Goal: Participate in discussion: Engage in conversation with other users on a specific topic

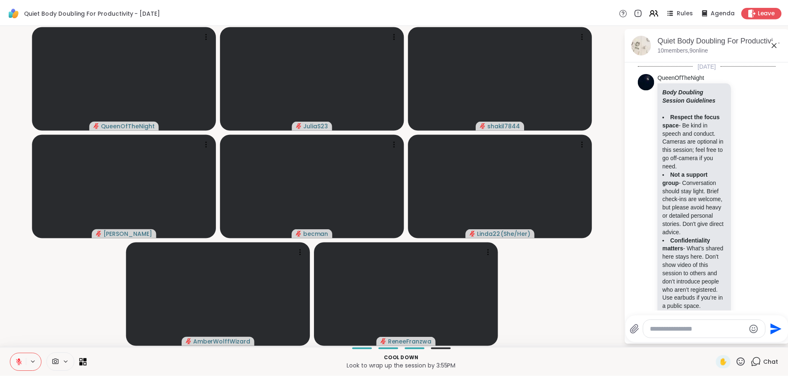
scroll to position [812, 0]
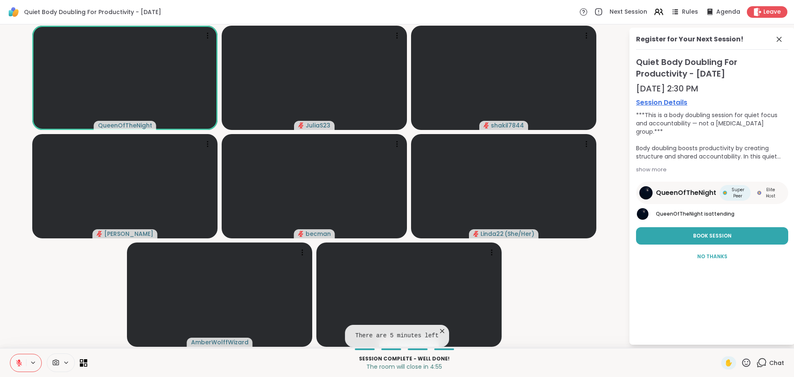
click at [676, 328] on div "Register for Your Next Session! Quiet Body Doubling For Productivity - [DATE] 2…" at bounding box center [711, 186] width 165 height 317
click at [609, 327] on video-player-container "QueenOfTheNight JuliaS23 shakil7844 [PERSON_NAME] Linda22 ( She/Her ) AmberWolf…" at bounding box center [314, 186] width 619 height 317
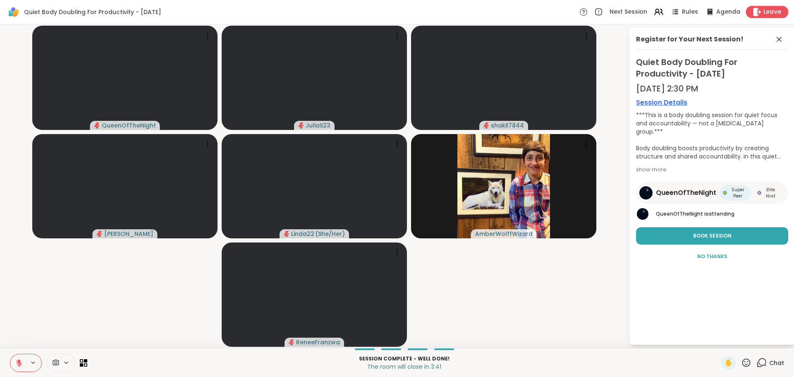
click at [766, 11] on span "Leave" at bounding box center [772, 12] width 18 height 9
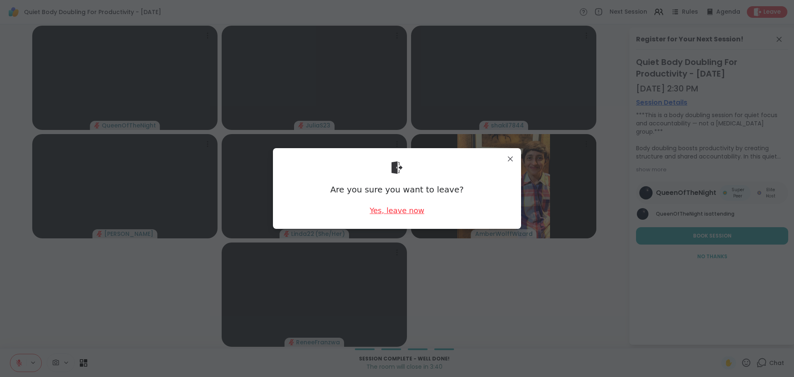
click at [394, 210] on div "Yes, leave now" at bounding box center [397, 210] width 55 height 10
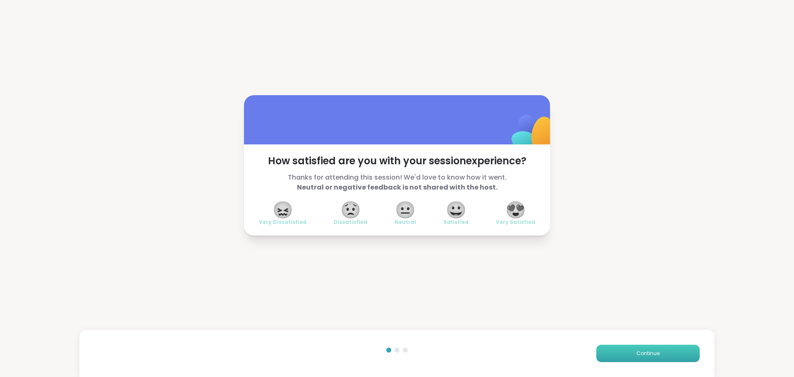
click at [672, 358] on button "Continue" at bounding box center [647, 352] width 103 height 17
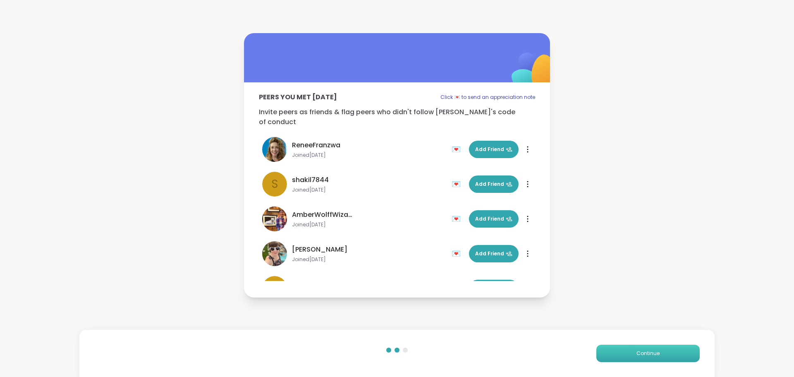
click at [664, 356] on button "Continue" at bounding box center [647, 352] width 103 height 17
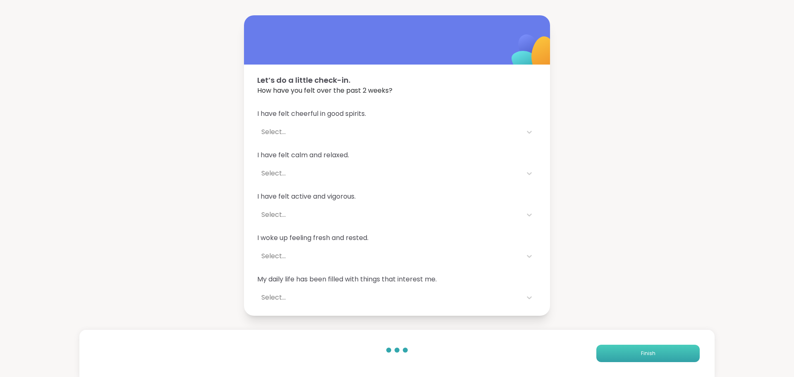
click at [664, 356] on button "Finish" at bounding box center [647, 352] width 103 height 17
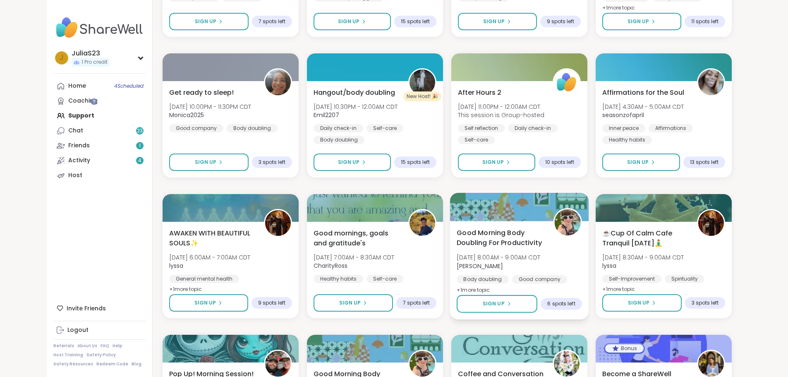
scroll to position [1397, 0]
